Goal: Learn about a topic

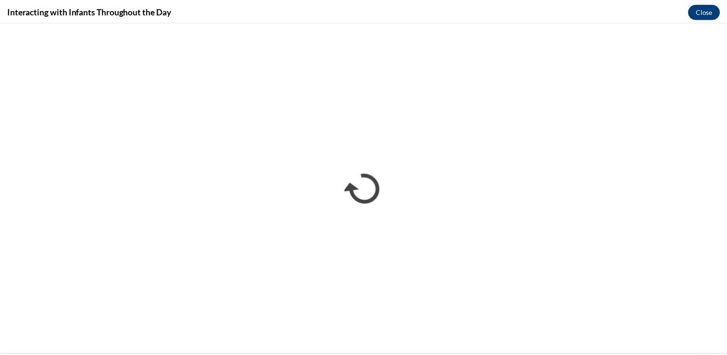
scroll to position [425, 0]
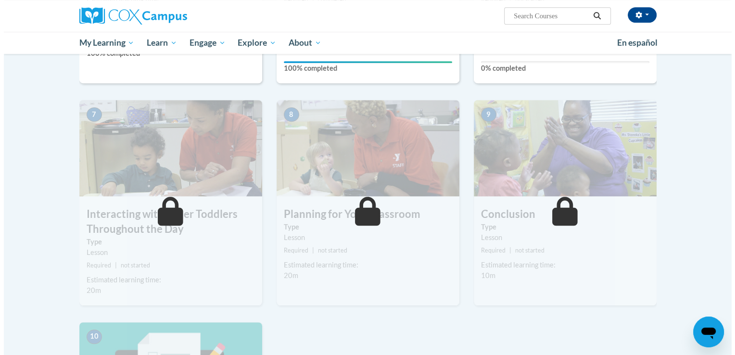
scroll to position [641, 0]
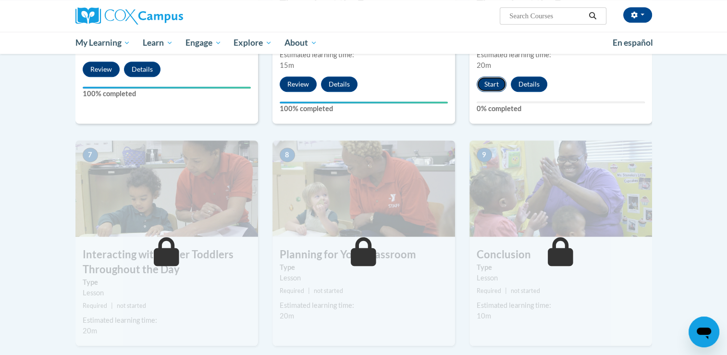
click at [483, 76] on button "Start" at bounding box center [492, 83] width 30 height 15
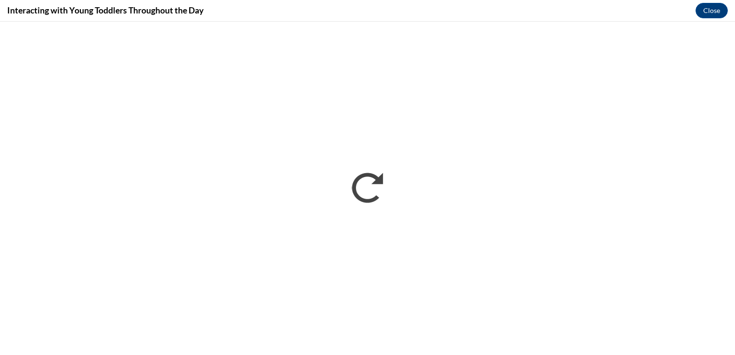
scroll to position [0, 0]
